Goal: Communication & Community: Answer question/provide support

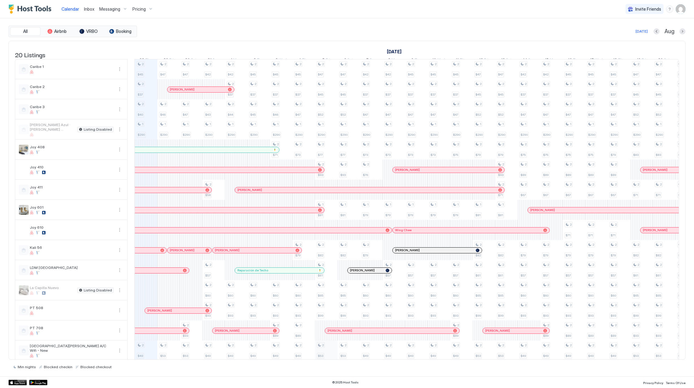
scroll to position [116, 0]
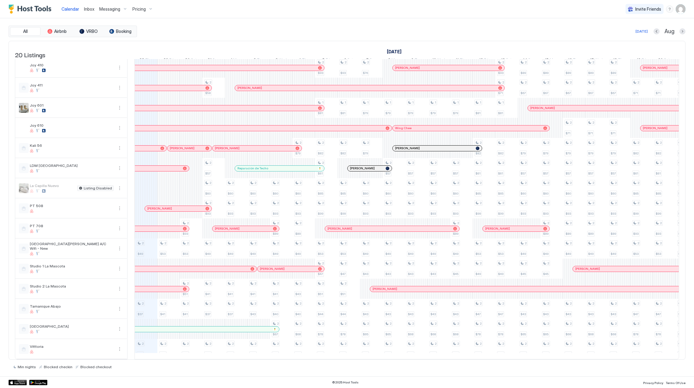
click at [138, 9] on span "Pricing" at bounding box center [138, 8] width 13 height 5
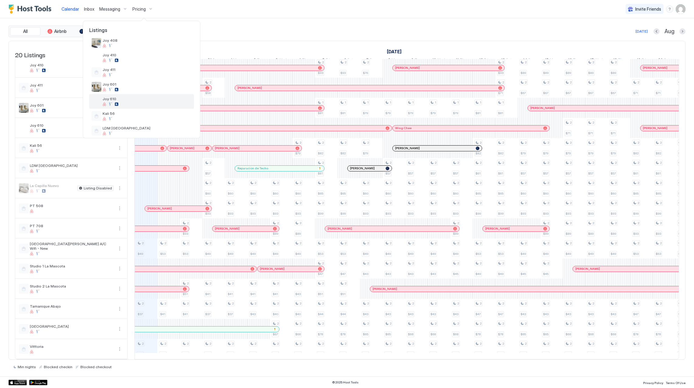
scroll to position [122, 0]
click at [132, 89] on span "LDM [GEOGRAPHIC_DATA]" at bounding box center [147, 87] width 89 height 5
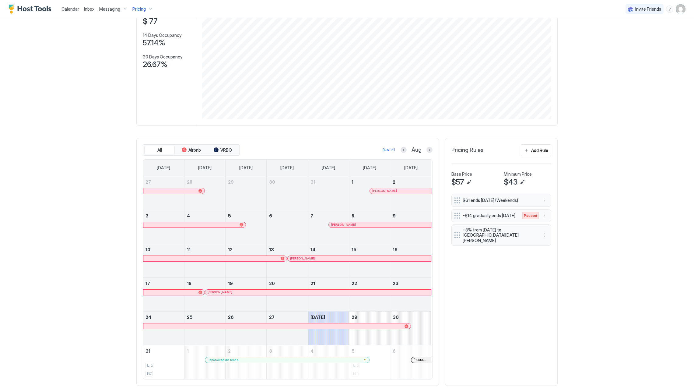
scroll to position [83, 0]
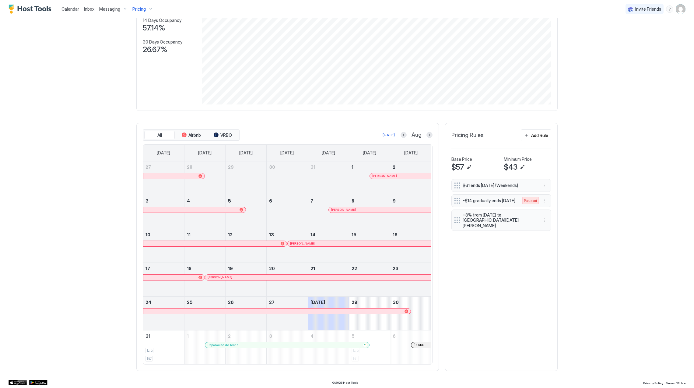
click at [142, 5] on div "Pricing" at bounding box center [143, 9] width 26 height 10
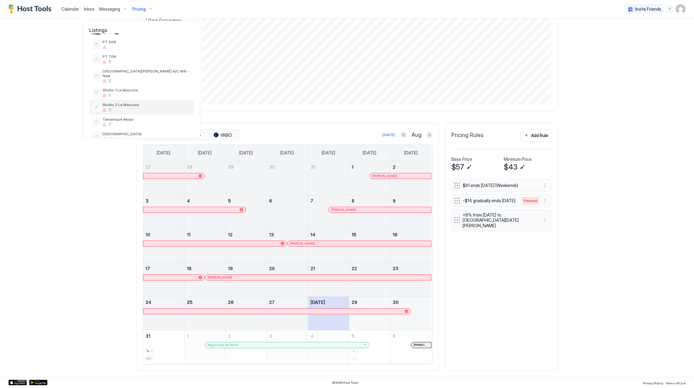
scroll to position [178, 0]
click at [138, 65] on div at bounding box center [147, 66] width 89 height 4
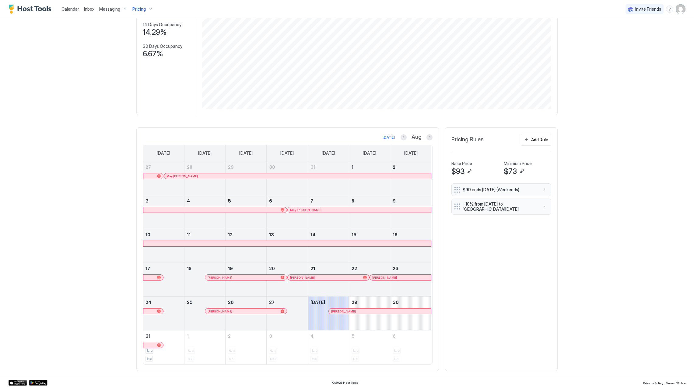
click at [133, 9] on span "Pricing" at bounding box center [138, 8] width 13 height 5
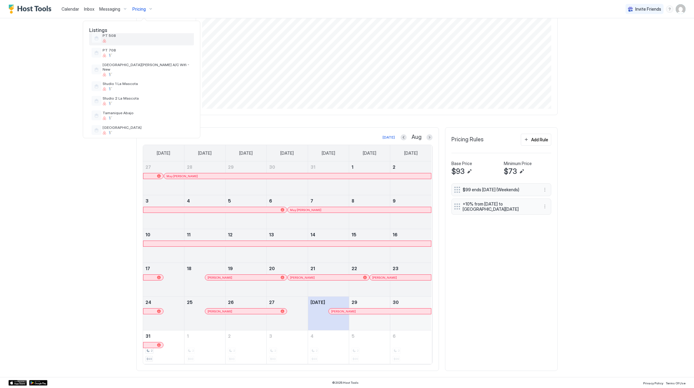
click at [132, 37] on span "PT 508" at bounding box center [147, 35] width 89 height 5
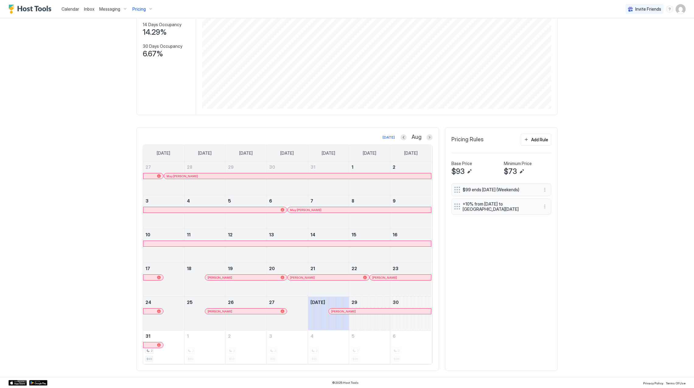
click at [355, 305] on div "August 29, 2025" at bounding box center [369, 312] width 41 height 33
click at [355, 312] on div at bounding box center [357, 311] width 5 height 5
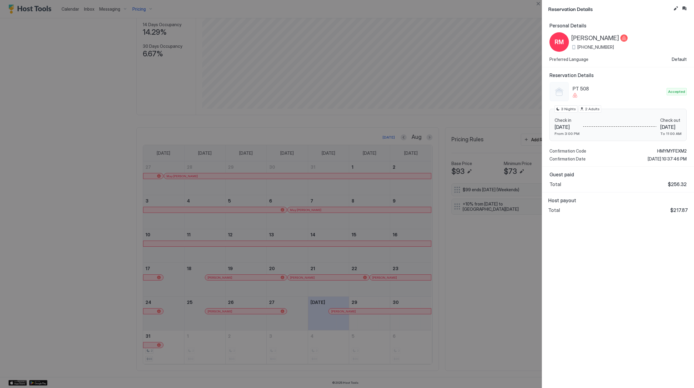
click at [586, 36] on span "[PERSON_NAME]" at bounding box center [595, 38] width 48 height 8
click at [659, 150] on span "HMYMYFEXM2" at bounding box center [672, 150] width 30 height 5
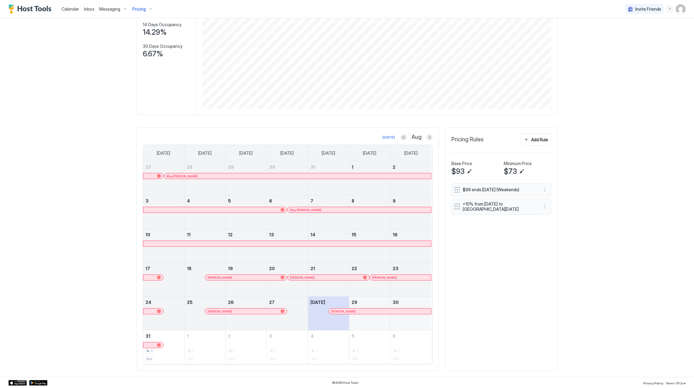
click at [134, 10] on span "Pricing" at bounding box center [138, 8] width 13 height 5
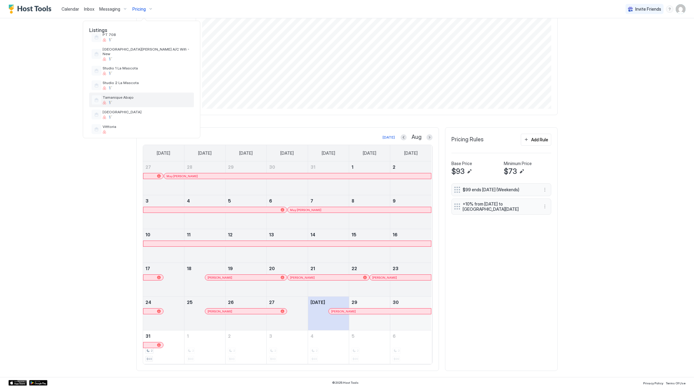
click at [155, 95] on span "Tamanique Abajo" at bounding box center [147, 97] width 89 height 5
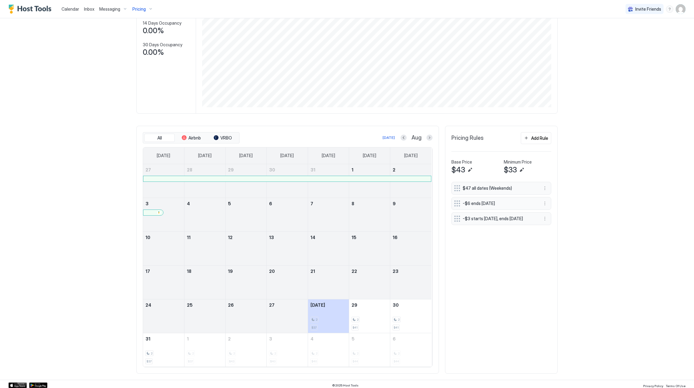
click at [144, 12] on div "Pricing" at bounding box center [143, 9] width 26 height 10
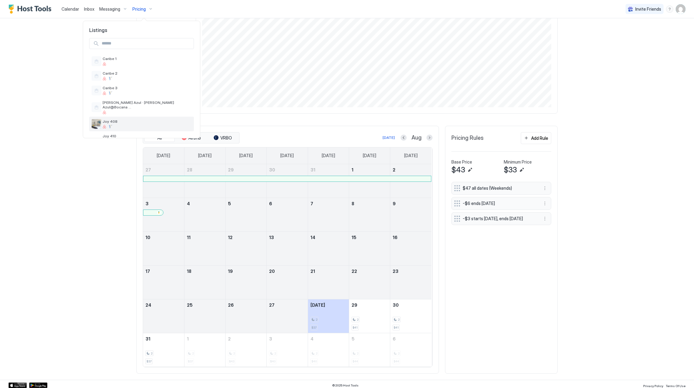
scroll to position [218, 0]
click at [158, 107] on div "[GEOGRAPHIC_DATA]" at bounding box center [141, 114] width 105 height 15
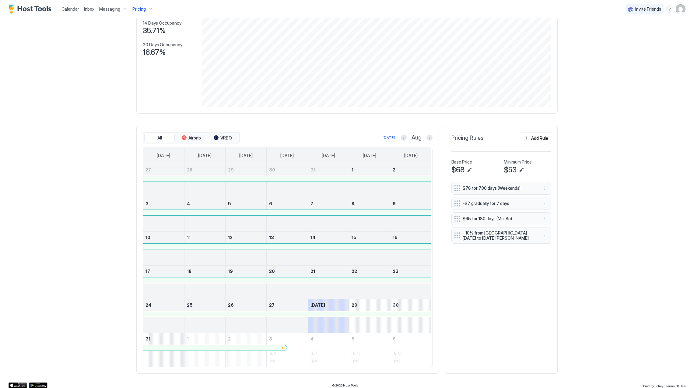
click at [135, 7] on span "Pricing" at bounding box center [138, 8] width 13 height 5
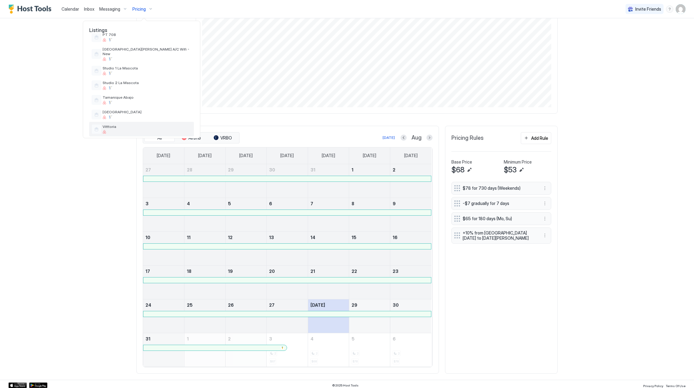
click at [144, 124] on span "Vitttoria" at bounding box center [147, 126] width 89 height 5
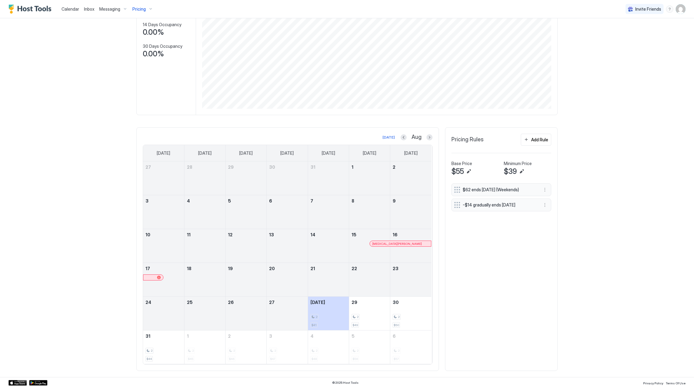
drag, startPoint x: 34, startPoint y: 9, endPoint x: 71, endPoint y: 9, distance: 36.2
click at [34, 9] on img "Host Tools Logo" at bounding box center [32, 9] width 46 height 9
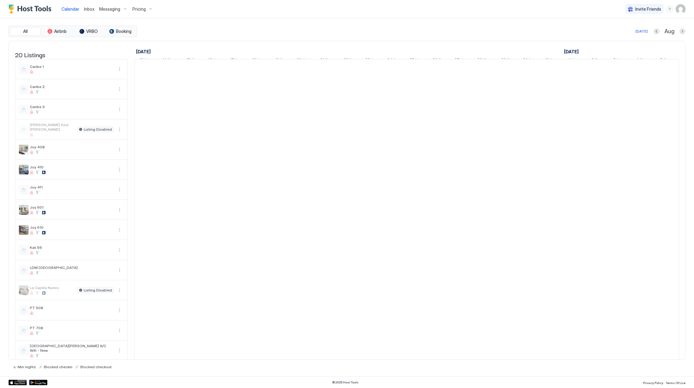
scroll to position [0, 338]
click at [91, 8] on span "Inbox" at bounding box center [89, 8] width 10 height 5
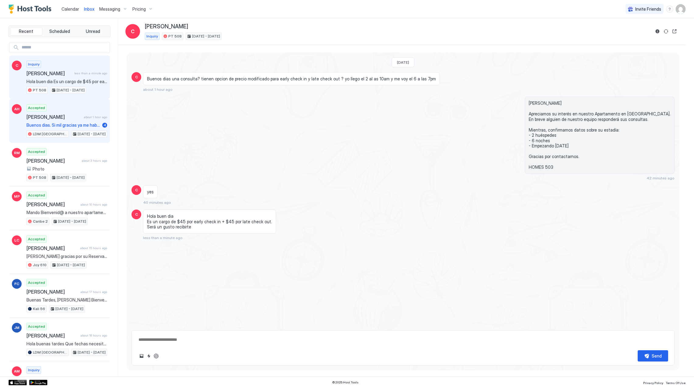
click at [52, 119] on span "[PERSON_NAME]" at bounding box center [53, 117] width 55 height 6
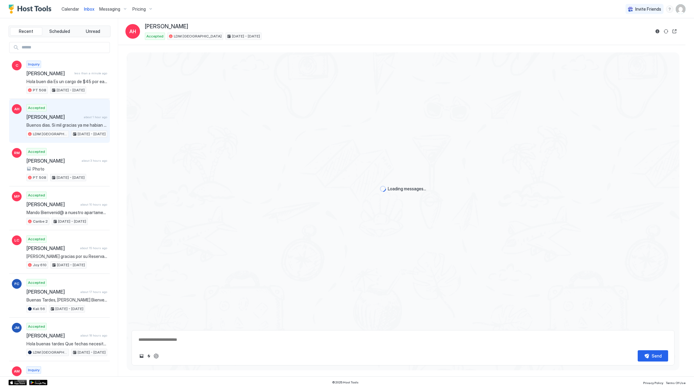
scroll to position [290, 0]
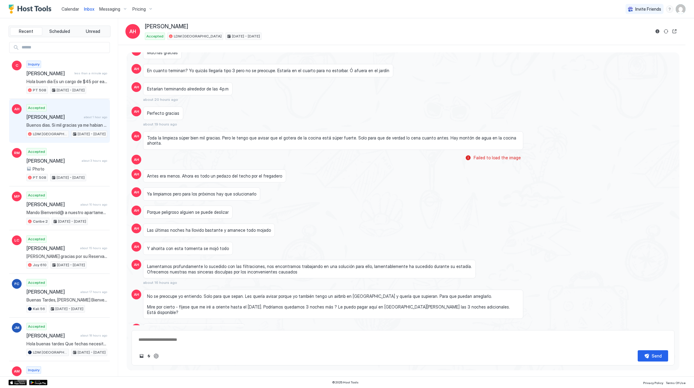
type textarea "*"
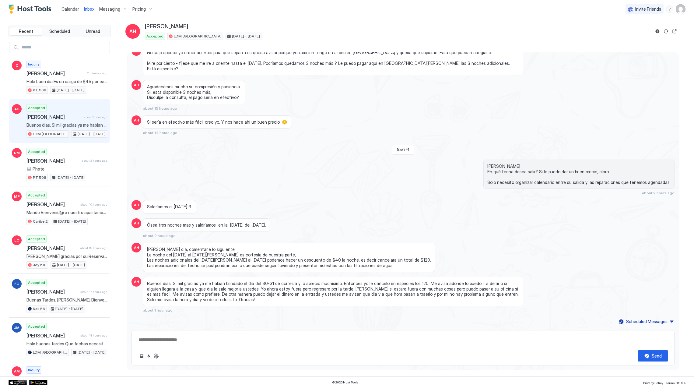
drag, startPoint x: 326, startPoint y: 212, endPoint x: 329, endPoint y: 172, distance: 39.9
click at [329, 172] on div "[PERSON_NAME] En qué fecha desea salir? Si le puedo dar un buen precio, claro. …" at bounding box center [484, 177] width 380 height 36
